Goal: Task Accomplishment & Management: Use online tool/utility

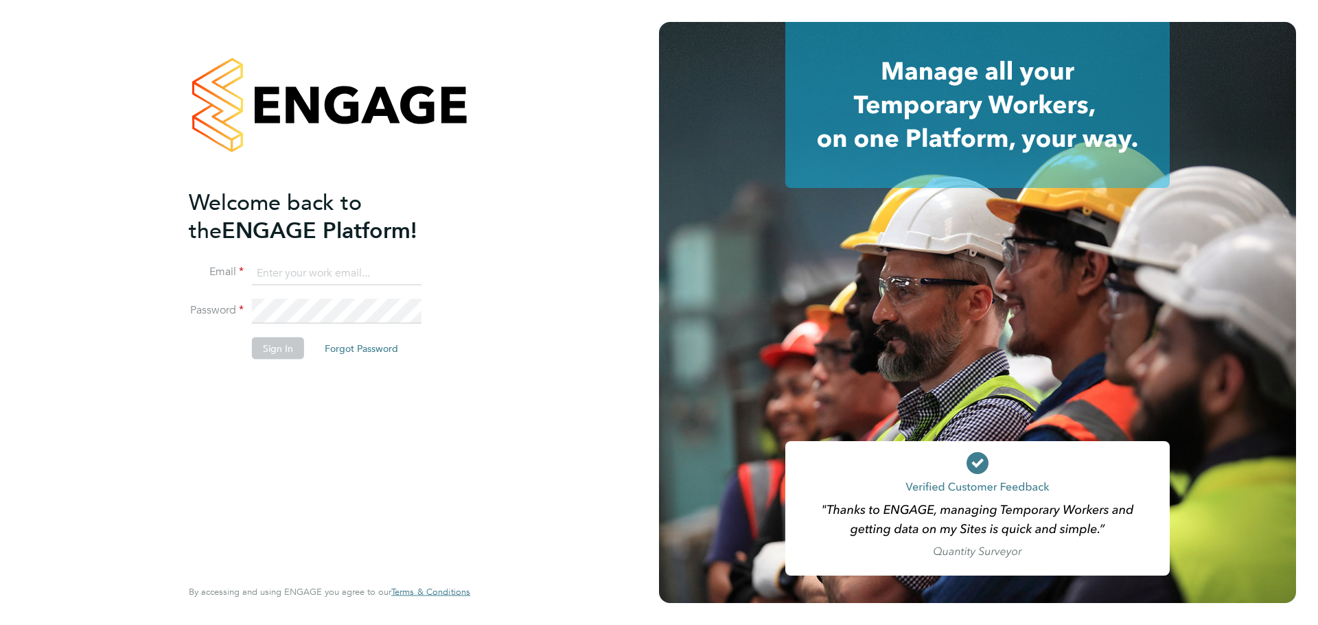
type input "billy.mcnamara@regensolutions.co.uk"
click at [285, 363] on li "Sign In Forgot Password" at bounding box center [323, 355] width 268 height 36
click at [280, 358] on button "Sign In" at bounding box center [278, 348] width 52 height 22
click at [280, 353] on div "Sorry, we are having problems connecting to our services." at bounding box center [329, 312] width 659 height 625
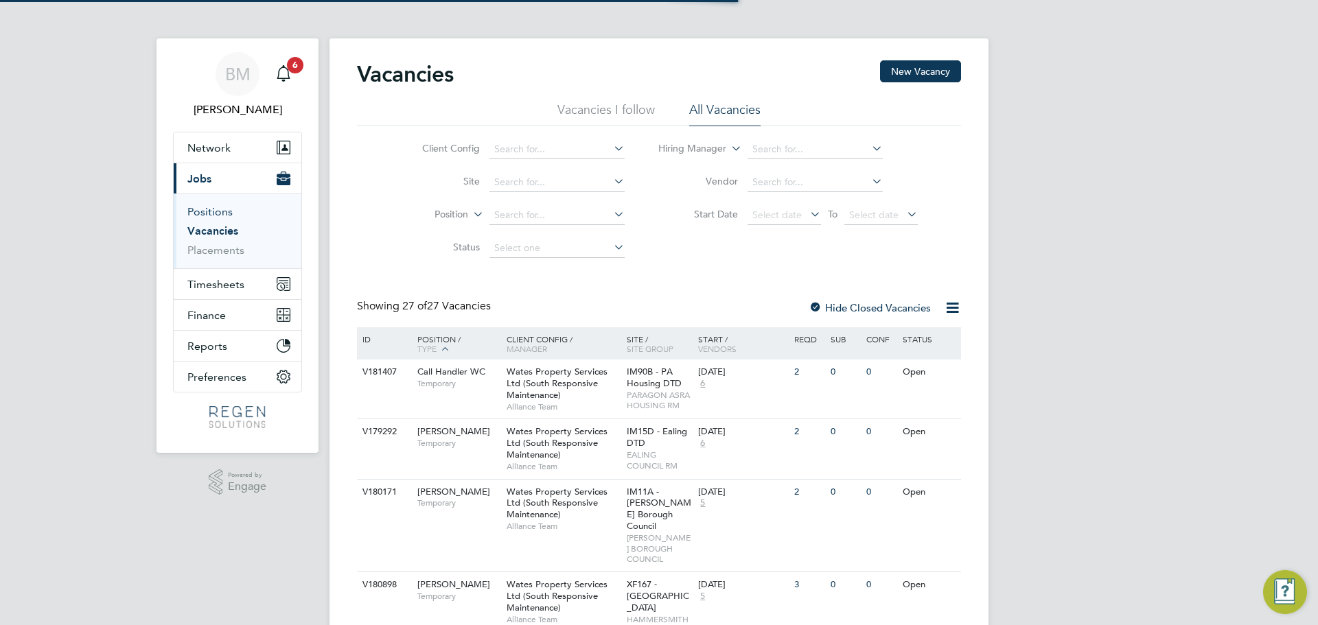
click at [216, 216] on link "Positions" at bounding box center [209, 211] width 45 height 13
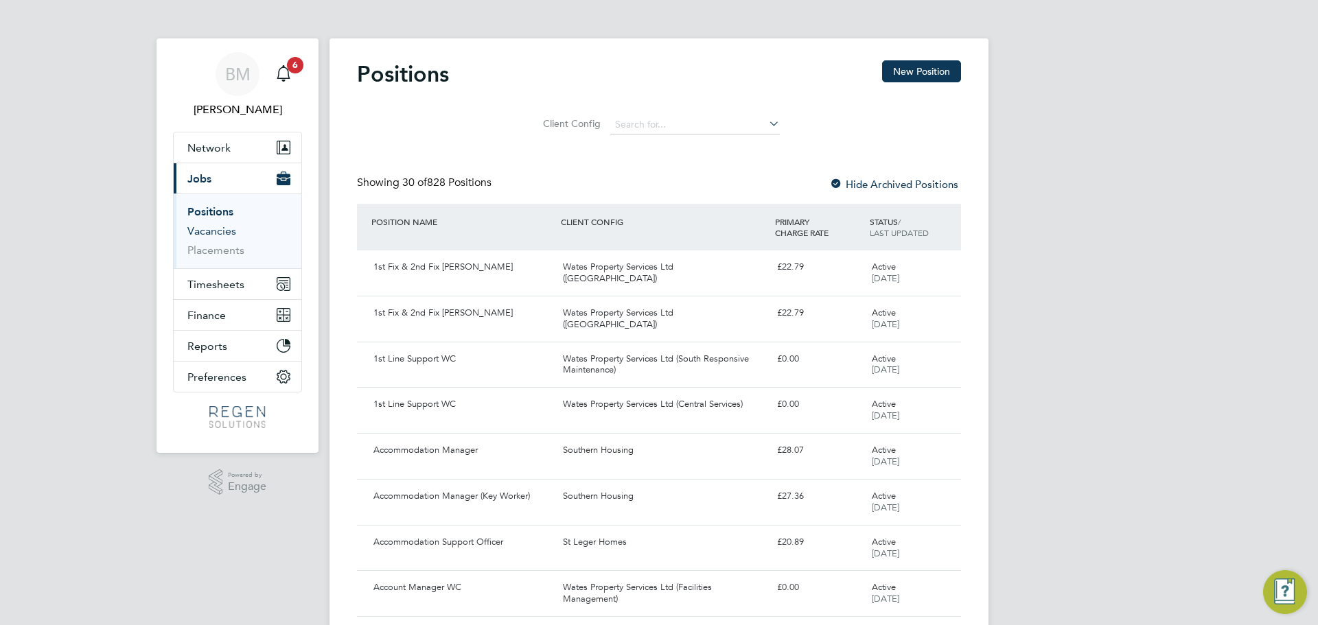
click at [230, 235] on link "Vacancies" at bounding box center [211, 230] width 49 height 13
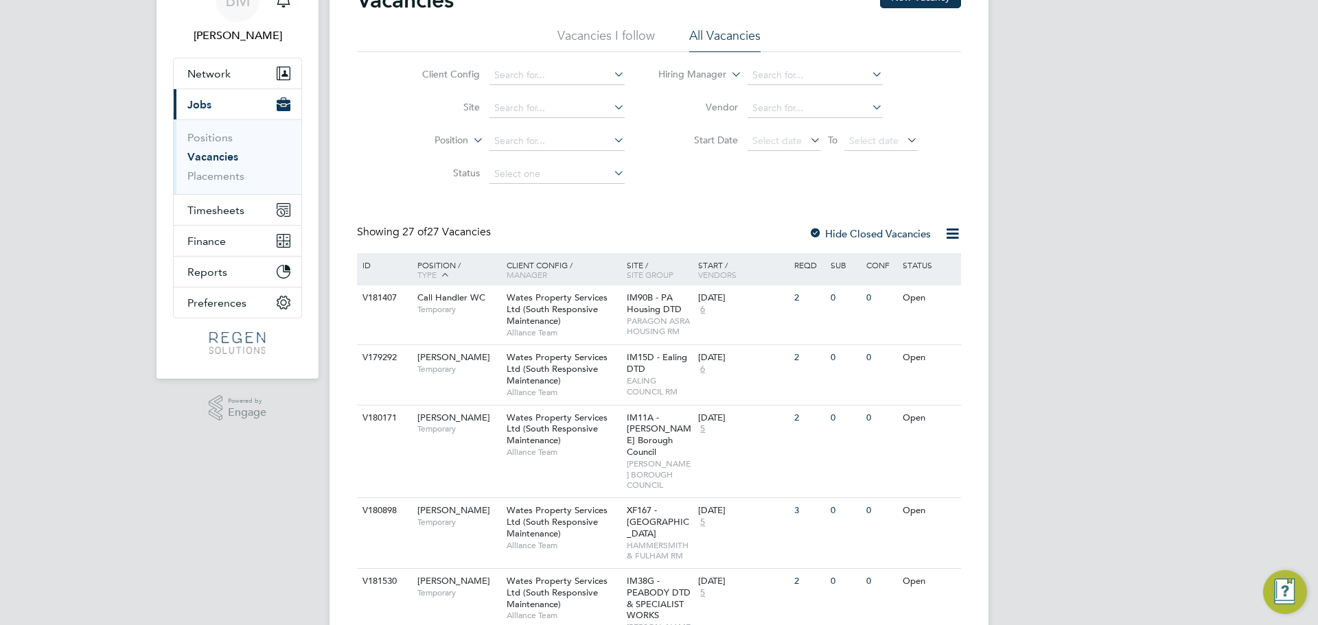
scroll to position [206, 0]
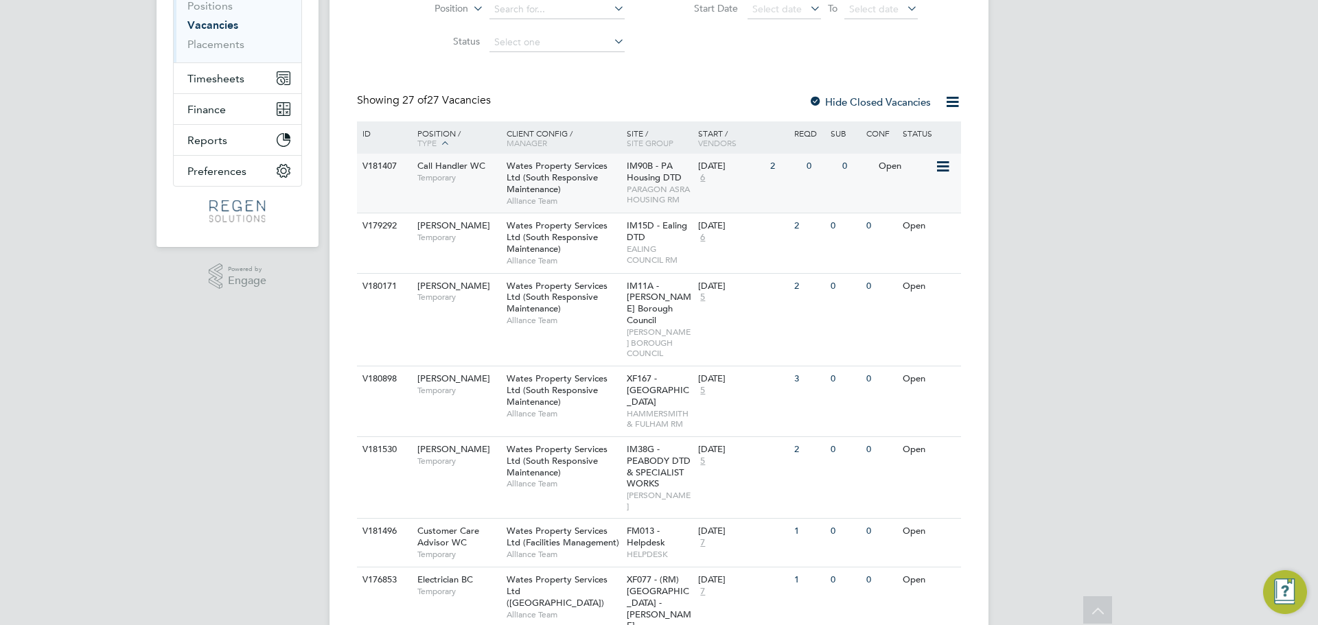
click at [667, 178] on span "IM90B - PA Housing DTD" at bounding box center [654, 171] width 55 height 23
